Goal: Information Seeking & Learning: Learn about a topic

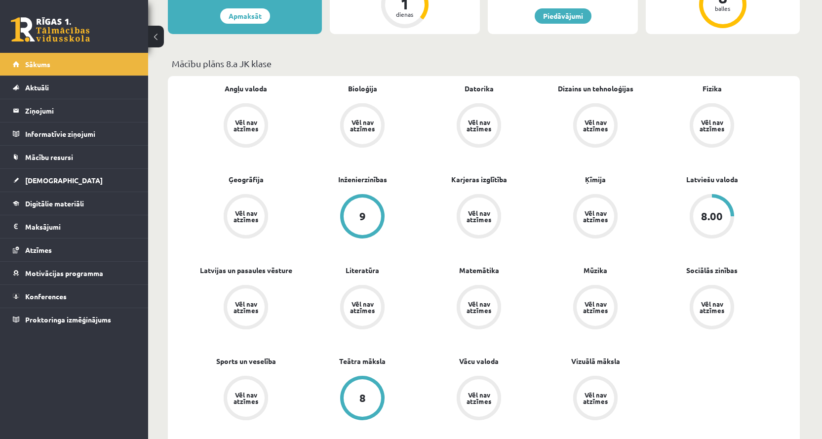
scroll to position [197, 0]
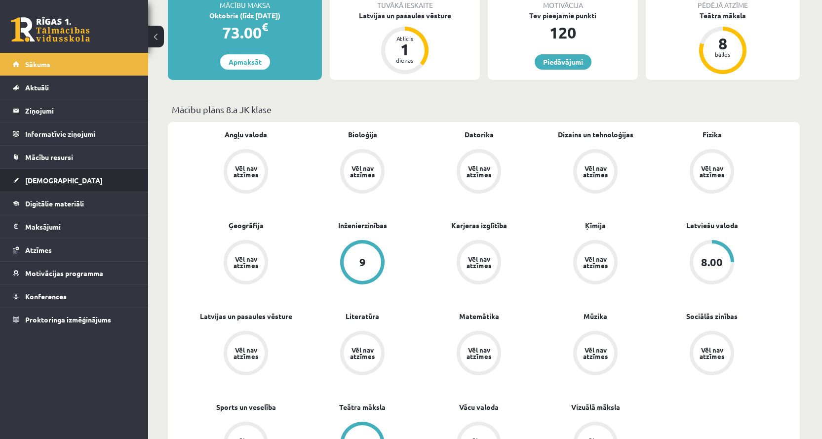
click at [49, 178] on span "[DEMOGRAPHIC_DATA]" at bounding box center [63, 180] width 77 height 9
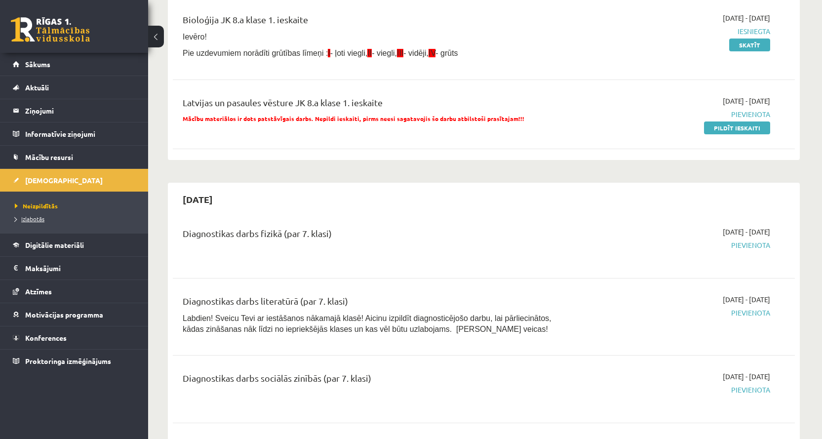
click at [29, 217] on span "Izlabotās" at bounding box center [30, 219] width 30 height 8
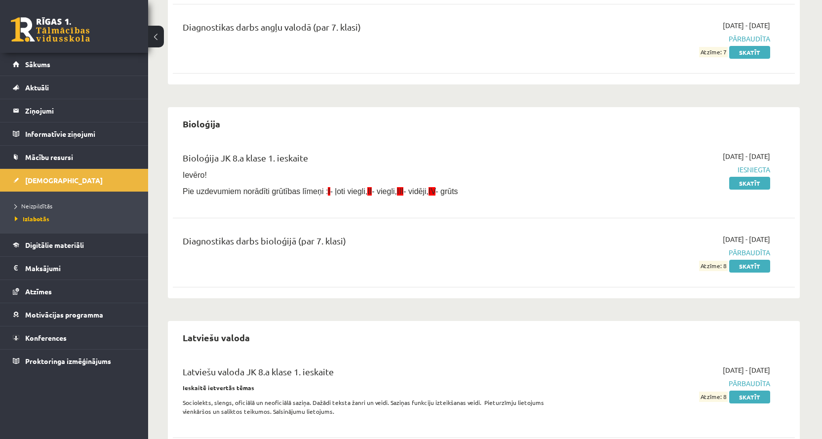
scroll to position [173, 0]
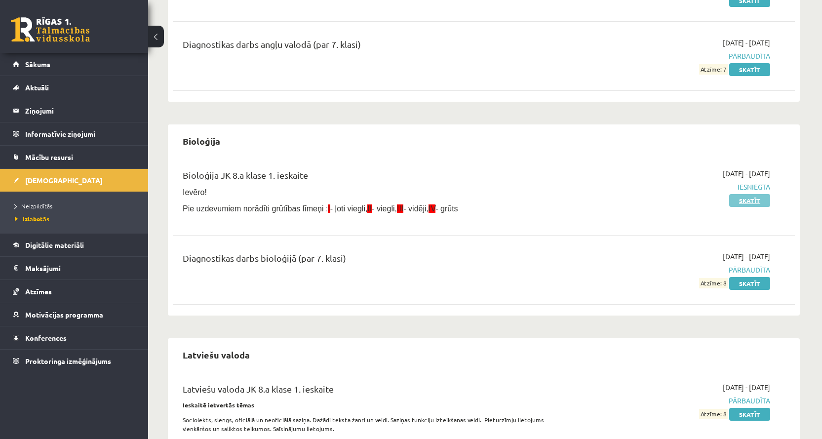
click at [747, 199] on link "Skatīt" at bounding box center [749, 200] width 41 height 13
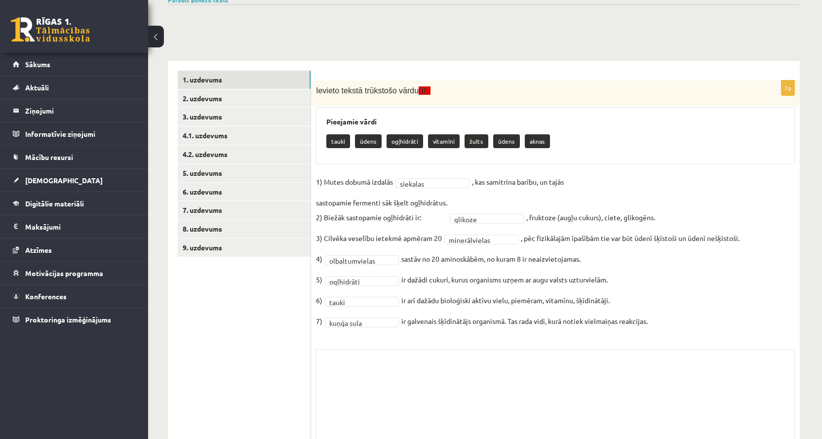
scroll to position [162, 0]
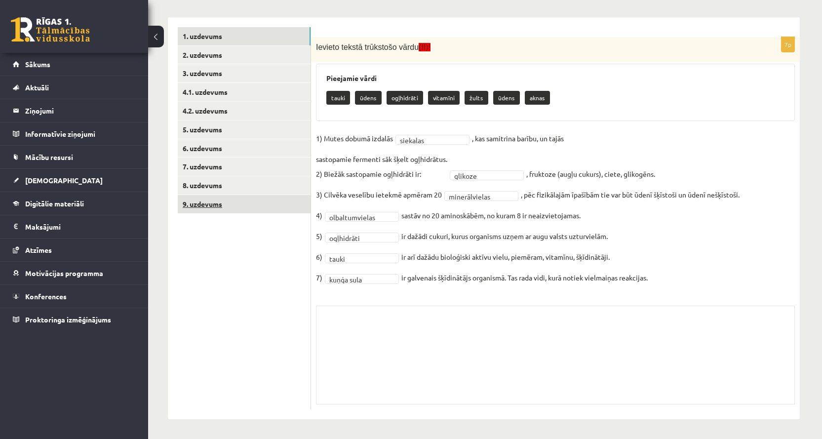
click at [215, 203] on link "9. uzdevums" at bounding box center [244, 204] width 133 height 18
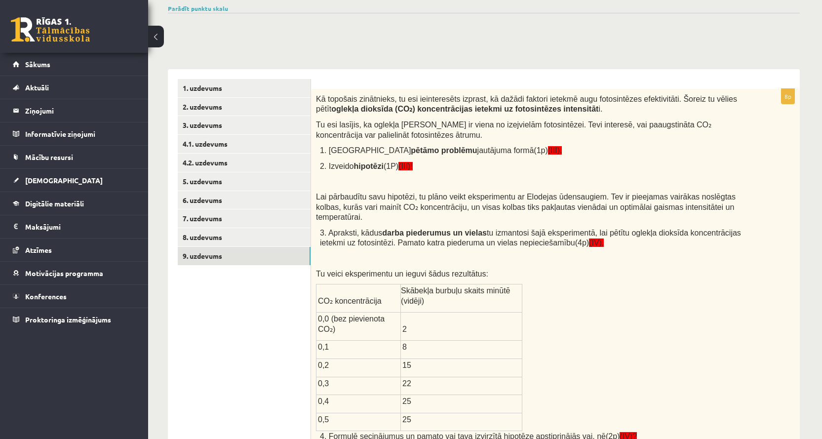
scroll to position [113, 0]
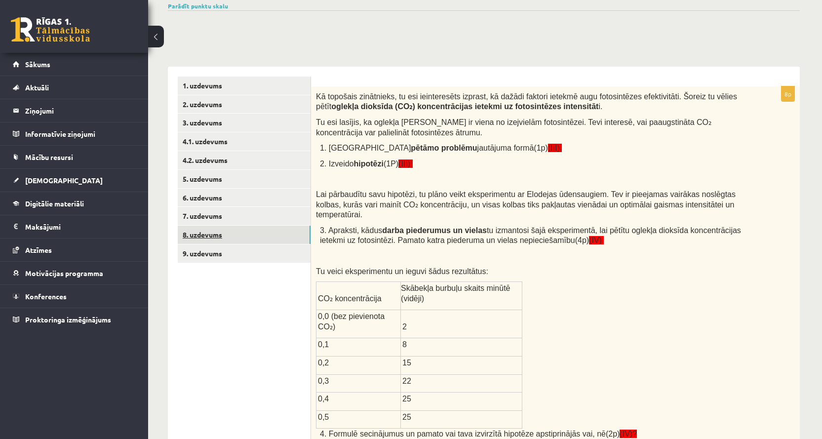
click at [215, 235] on link "8. uzdevums" at bounding box center [244, 235] width 133 height 18
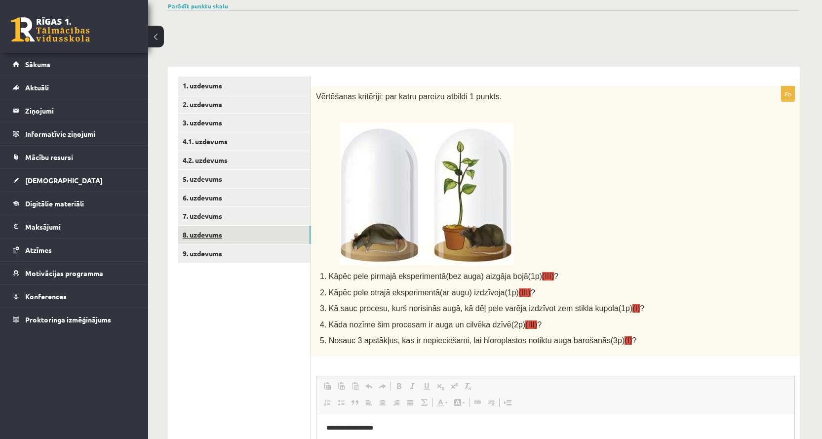
scroll to position [0, 0]
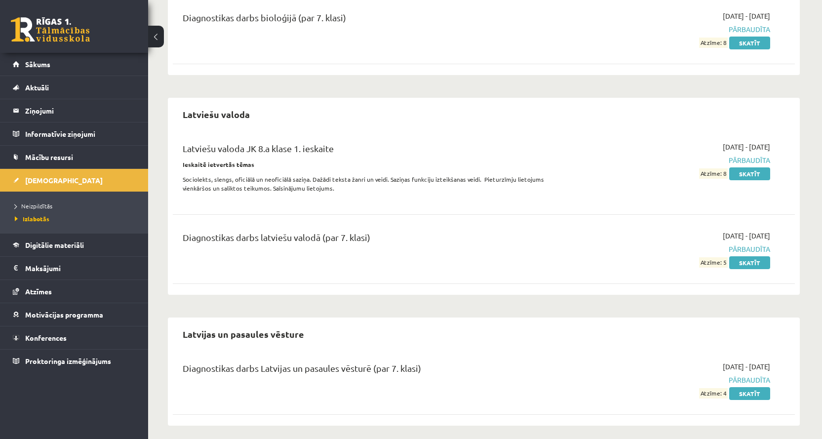
scroll to position [420, 0]
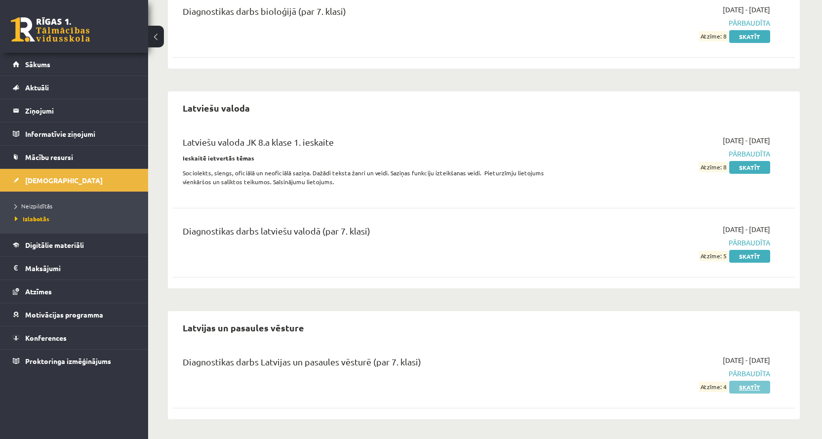
click at [745, 389] on link "Skatīt" at bounding box center [749, 387] width 41 height 13
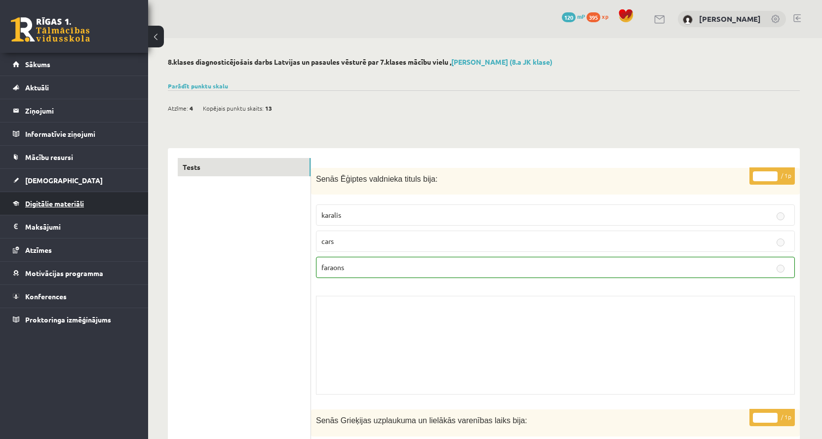
click at [78, 202] on span "Digitālie materiāli" at bounding box center [54, 203] width 59 height 9
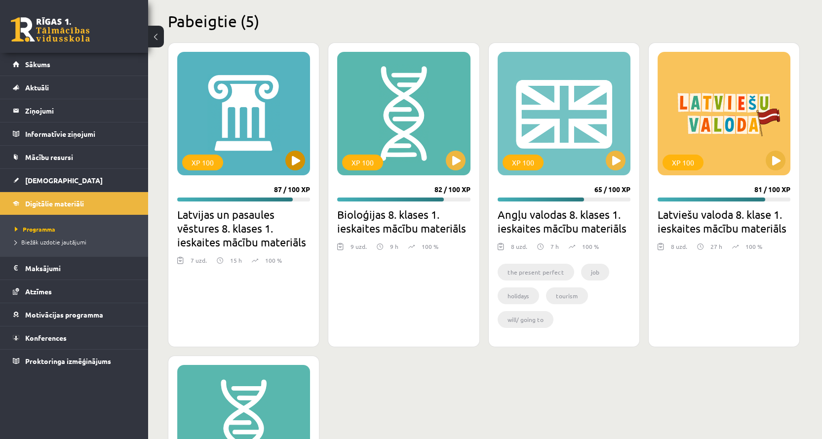
scroll to position [296, 0]
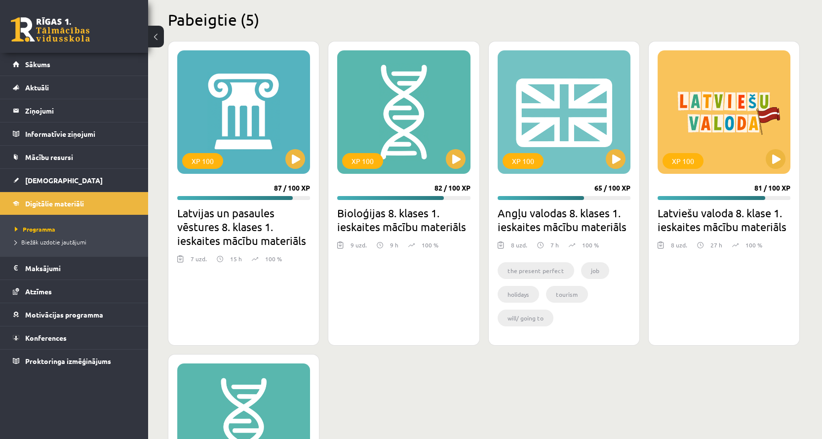
click at [232, 214] on h2 "Latvijas un pasaules vēstures 8. klases 1. ieskaites mācību materiāls" at bounding box center [243, 226] width 133 height 41
click at [295, 160] on button at bounding box center [295, 159] width 20 height 20
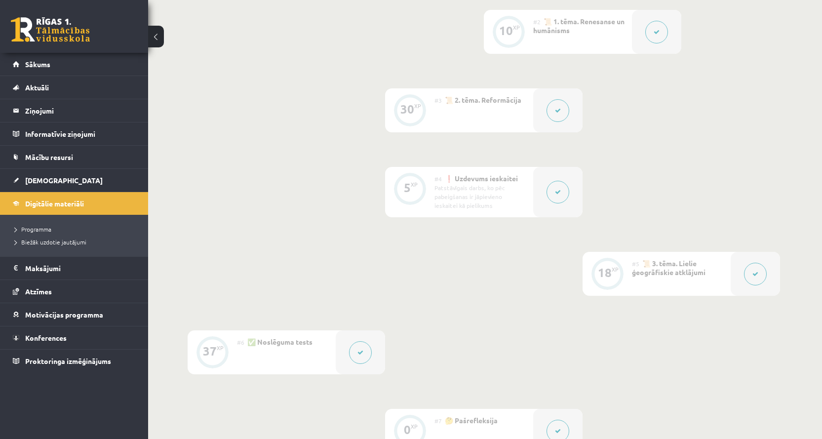
scroll to position [444, 0]
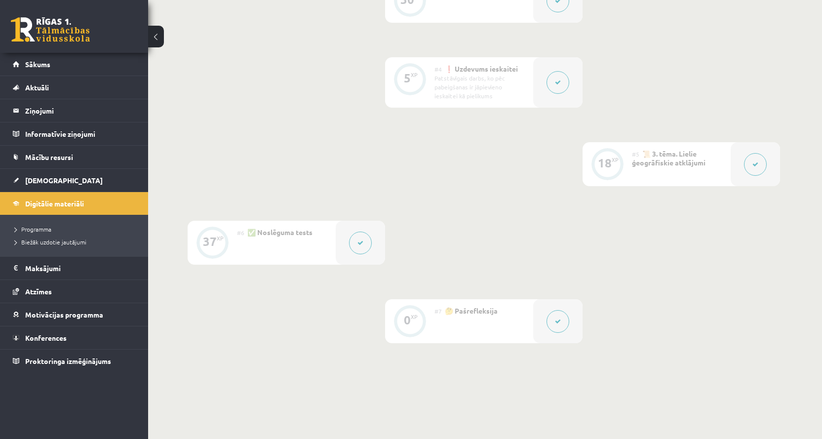
click at [722, 172] on div "#5 📜 3. tēma. Lielie ģeogrāfiskie atklājumi" at bounding box center [681, 164] width 99 height 44
click at [639, 162] on span "📜 3. tēma. Lielie ģeogrāfiskie atklājumi" at bounding box center [669, 158] width 74 height 18
click at [610, 158] on div "18" at bounding box center [605, 162] width 14 height 9
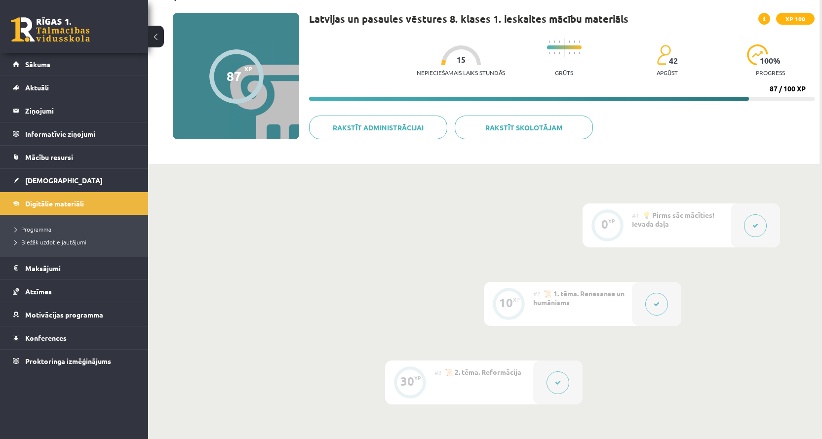
scroll to position [0, 0]
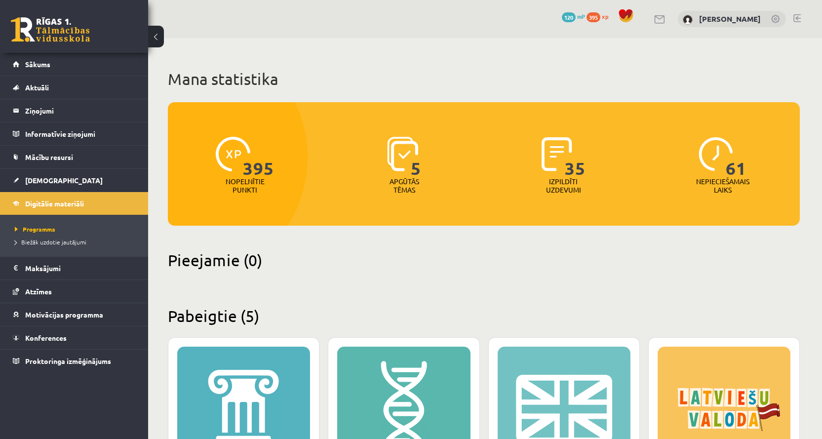
scroll to position [296, 0]
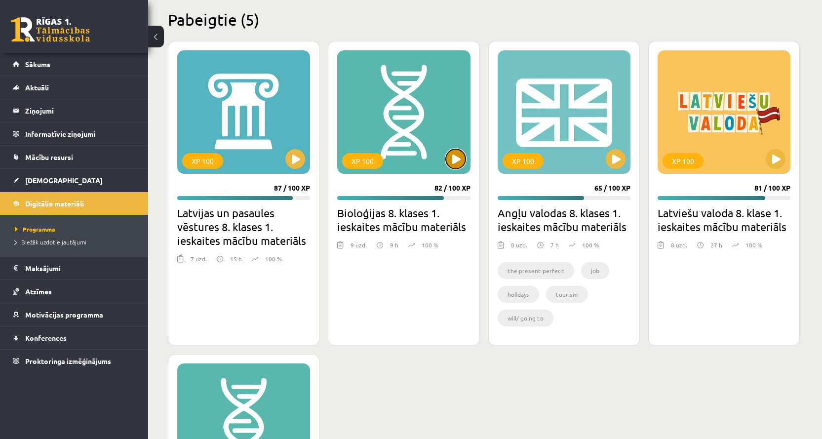
click at [458, 159] on button at bounding box center [456, 159] width 20 height 20
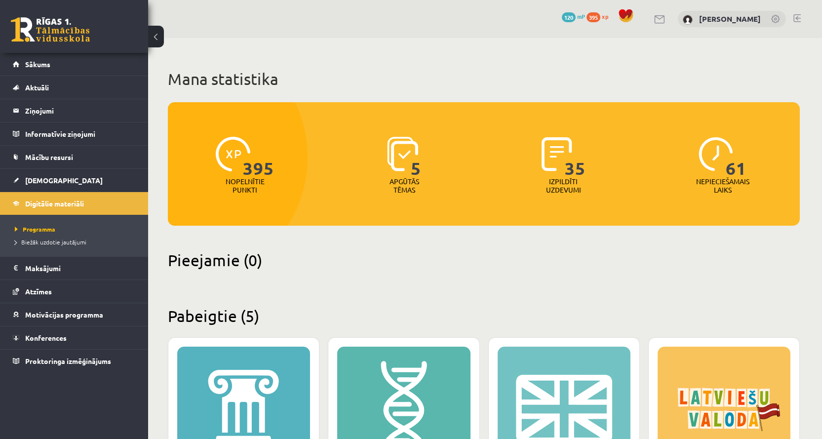
scroll to position [296, 0]
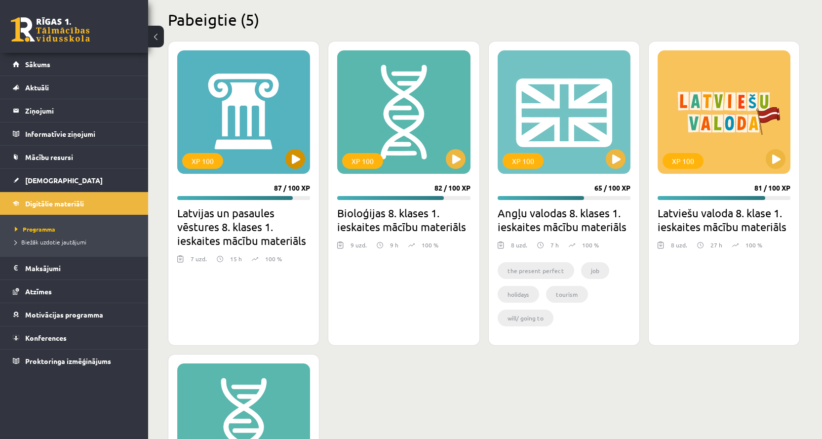
click at [203, 159] on div "XP 100" at bounding box center [202, 161] width 41 height 16
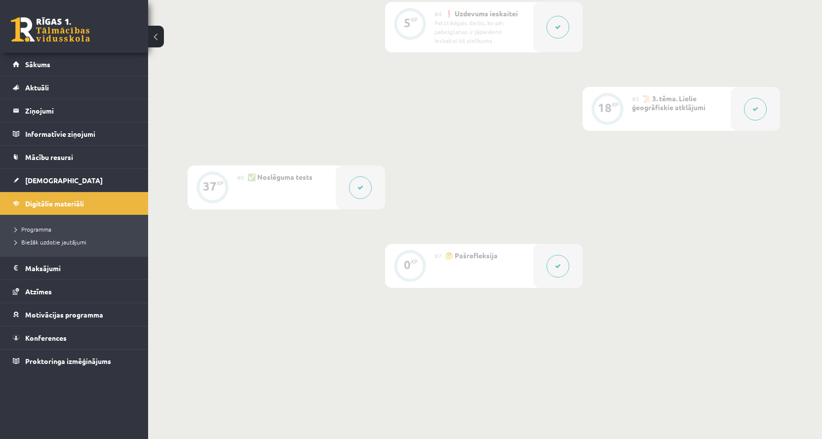
scroll to position [521, 0]
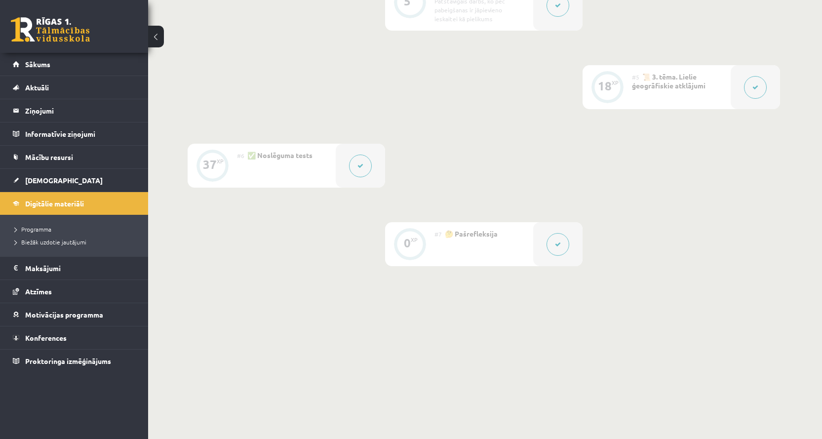
click at [273, 161] on div "#6 ✅ Noslēguma tests" at bounding box center [286, 166] width 99 height 44
click at [275, 161] on div "#6 ✅ Noslēguma tests" at bounding box center [286, 166] width 99 height 44
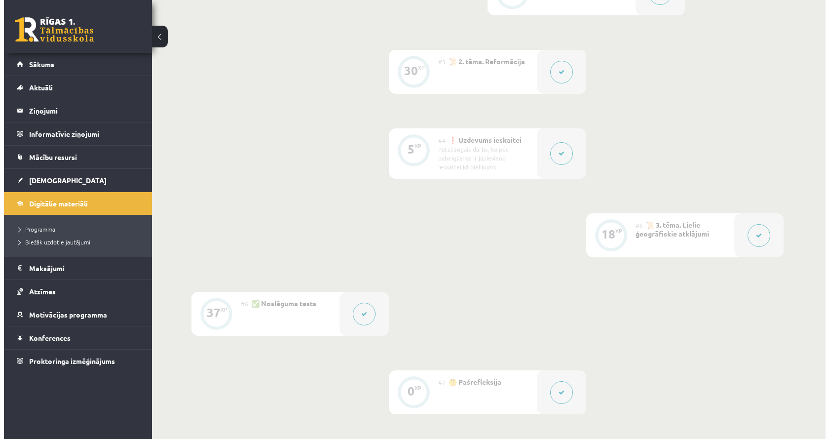
scroll to position [274, 0]
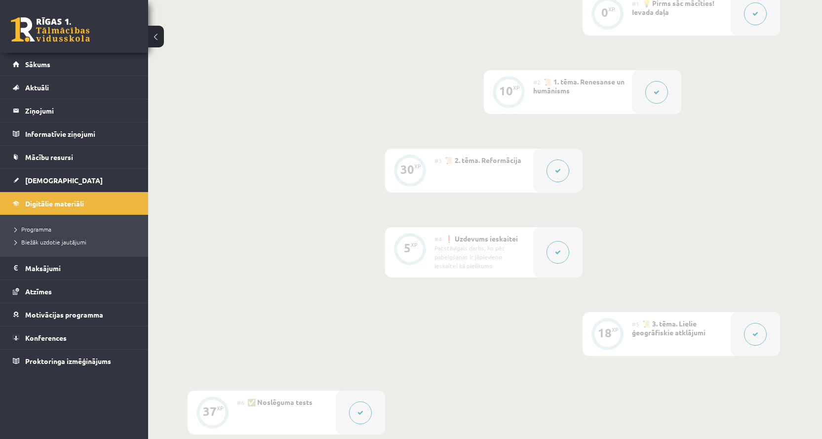
click at [557, 168] on icon at bounding box center [558, 171] width 6 height 6
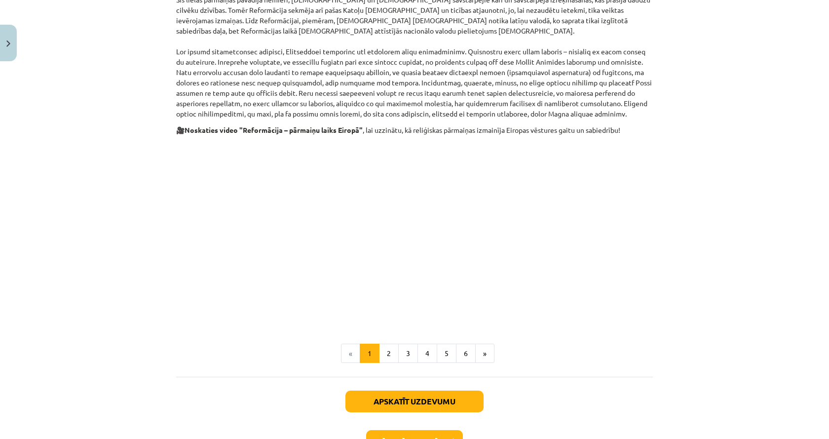
scroll to position [444, 0]
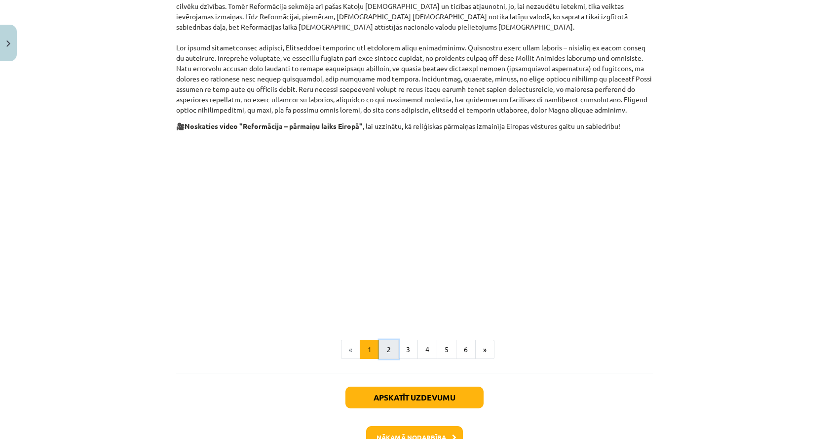
click at [385, 340] on button "2" at bounding box center [389, 350] width 20 height 20
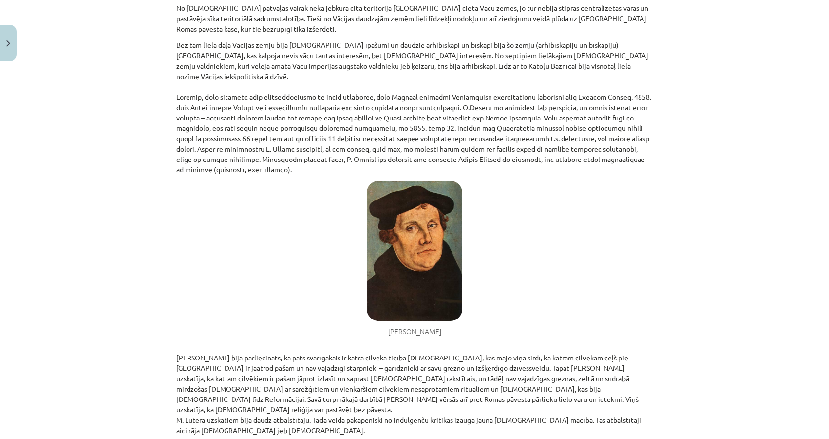
scroll to position [0, 0]
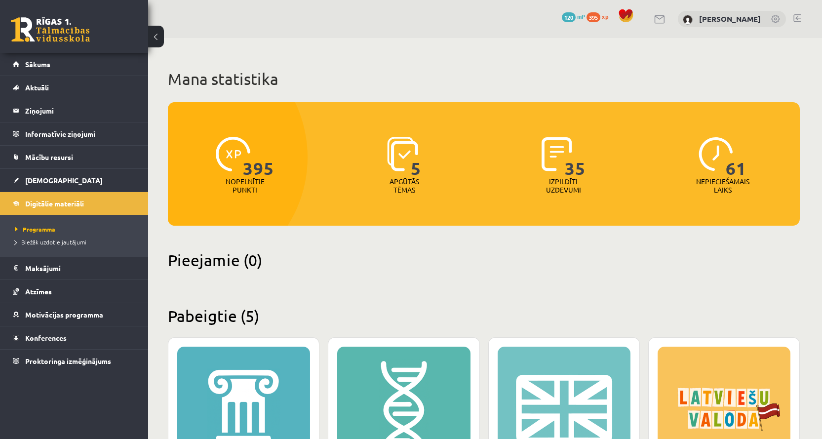
scroll to position [296, 0]
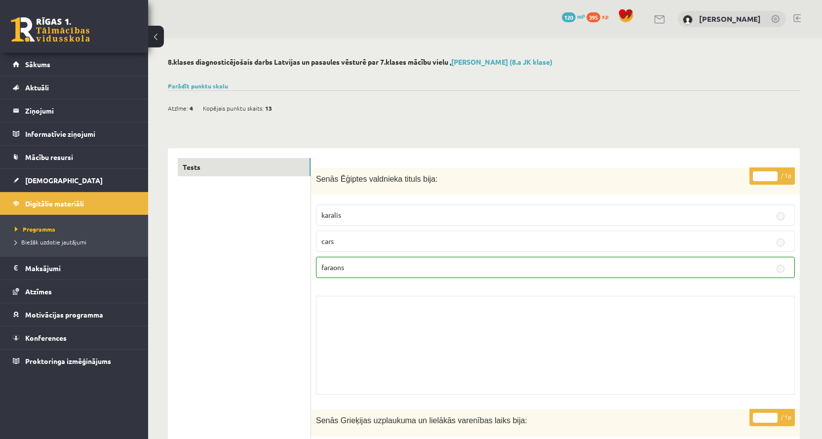
click at [799, 15] on link at bounding box center [796, 18] width 7 height 8
